Goal: Check status: Check status

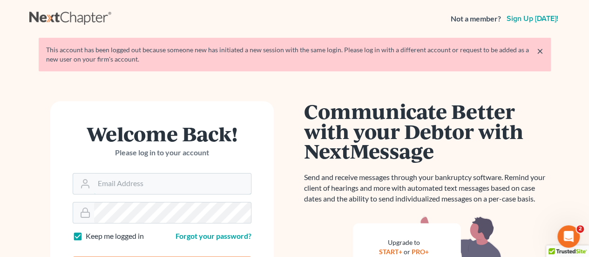
type input "[EMAIL_ADDRESS][DOMAIN_NAME]"
type input "Thinking..."
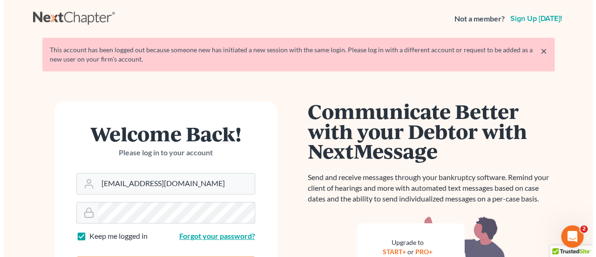
scroll to position [22, 0]
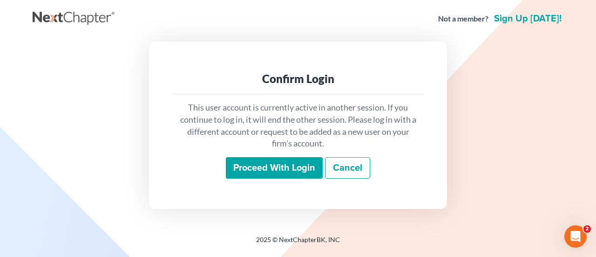
click at [305, 167] on input "Proceed with login" at bounding box center [274, 167] width 97 height 21
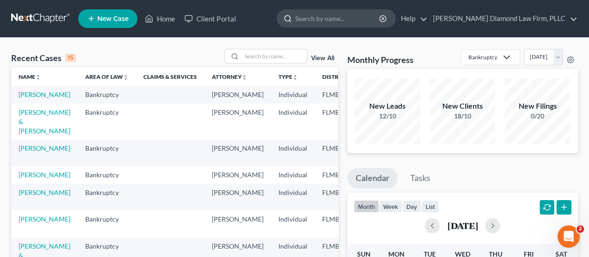
click at [347, 18] on input "search" at bounding box center [337, 18] width 85 height 17
type input "swinney"
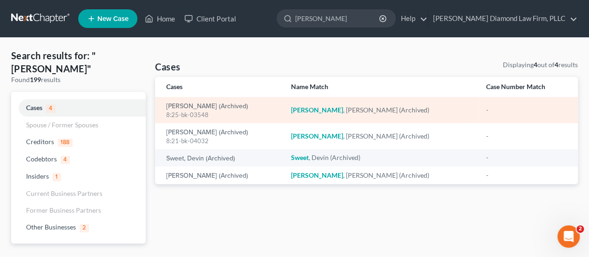
click at [174, 110] on div "8:25-bk-03548" at bounding box center [220, 114] width 109 height 9
click at [181, 104] on link "Swinney, Jonathan (Archived)" at bounding box center [207, 106] width 82 height 7
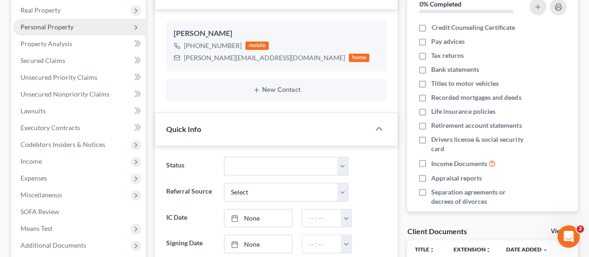
scroll to position [186, 0]
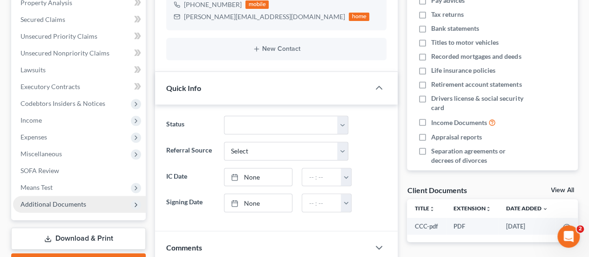
click at [63, 203] on span "Additional Documents" at bounding box center [53, 204] width 66 height 8
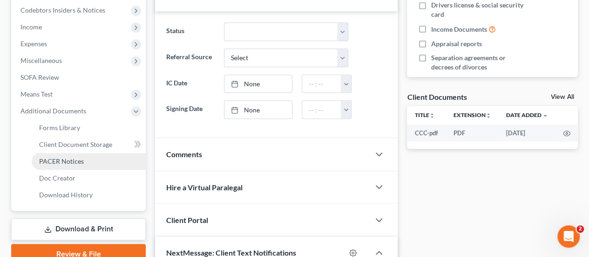
click at [79, 161] on span "PACER Notices" at bounding box center [61, 161] width 45 height 8
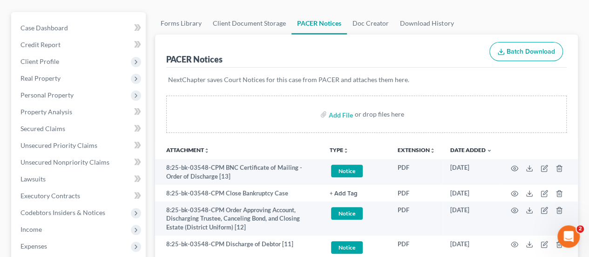
scroll to position [74, 0]
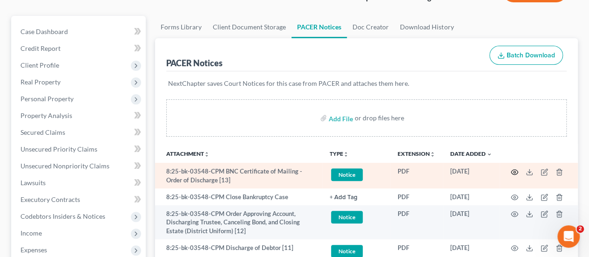
click at [513, 168] on icon "button" at bounding box center [514, 171] width 7 height 7
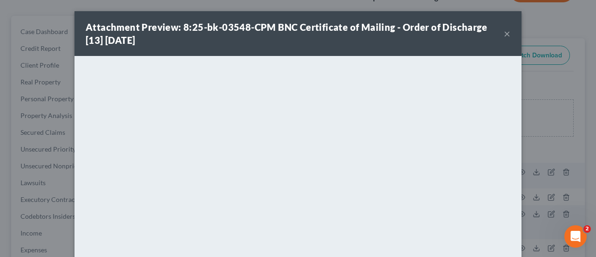
drag, startPoint x: 501, startPoint y: 33, endPoint x: 453, endPoint y: 1, distance: 57.1
click at [504, 33] on button "×" at bounding box center [507, 33] width 7 height 11
